Goal: Check status: Check status

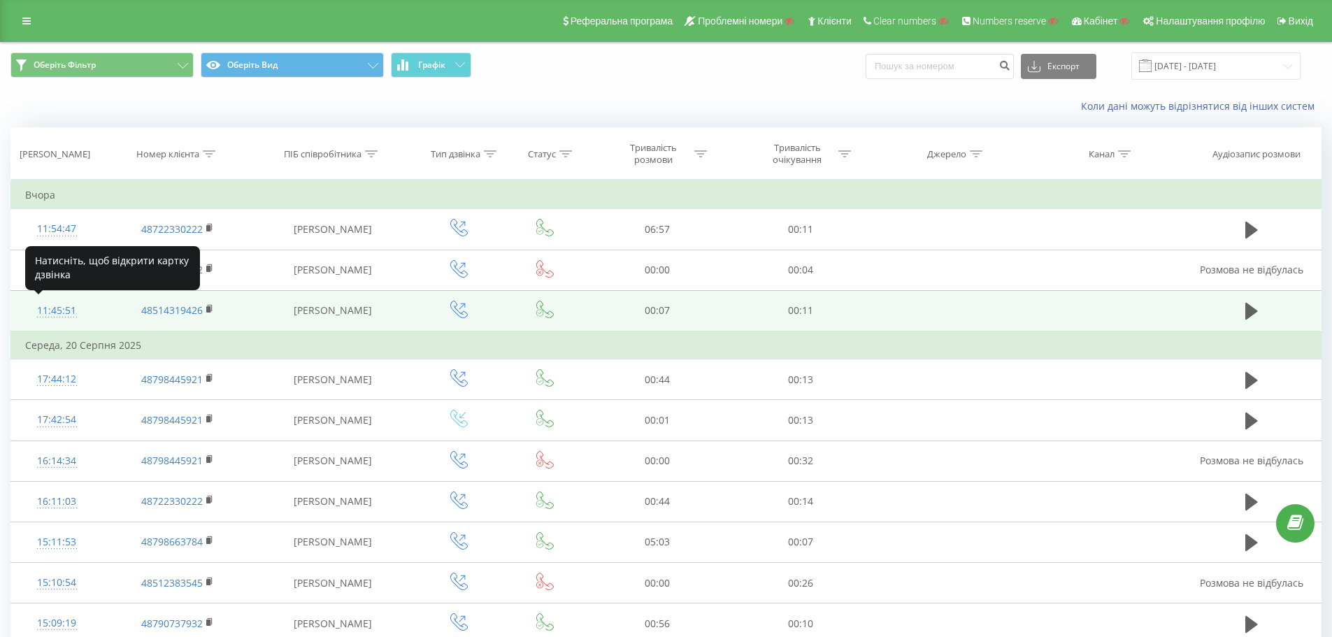
click at [69, 308] on div "11:45:51" at bounding box center [57, 310] width 64 height 27
